Goal: Transaction & Acquisition: Purchase product/service

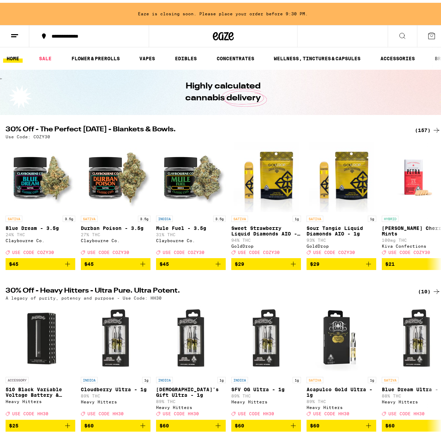
click at [418, 130] on div "(157)" at bounding box center [428, 127] width 26 height 8
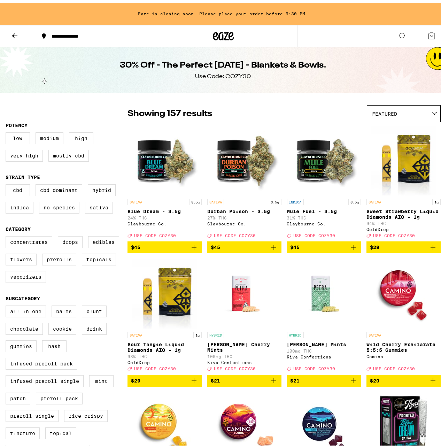
click at [29, 280] on label "Vaporizers" at bounding box center [26, 274] width 40 height 12
click at [7, 235] on input "Vaporizers" at bounding box center [7, 234] width 0 height 0
checkbox input "true"
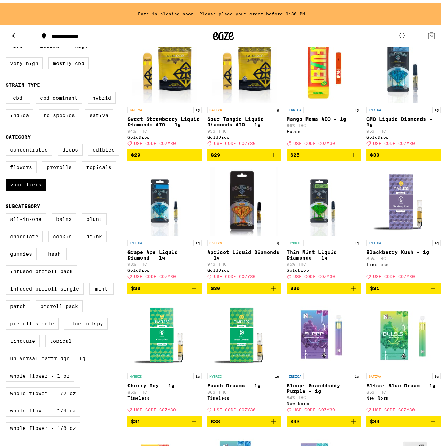
scroll to position [85, 0]
